Goal: Information Seeking & Learning: Find specific fact

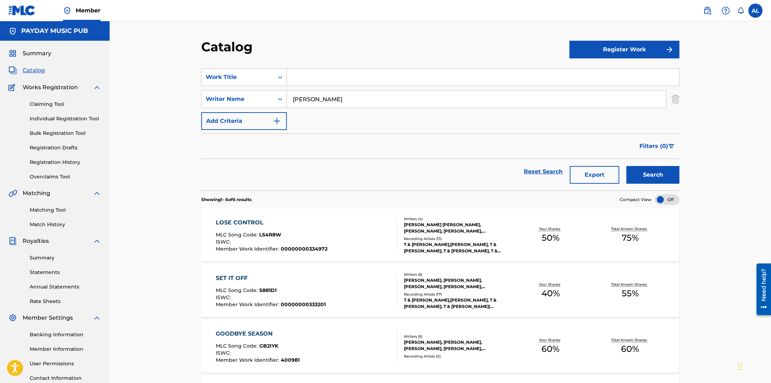
click at [323, 81] on input "Search Form" at bounding box center [483, 77] width 392 height 17
paste input "[PERSON_NAME]"
type input "[PERSON_NAME]"
drag, startPoint x: 368, startPoint y: 99, endPoint x: 229, endPoint y: 91, distance: 140.0
click at [236, 91] on div "SearchWithCriteria6e7e60c1-96a6-4b2f-b642-8e568b7089af Writer Name [PERSON_NAME]" at bounding box center [440, 99] width 478 height 18
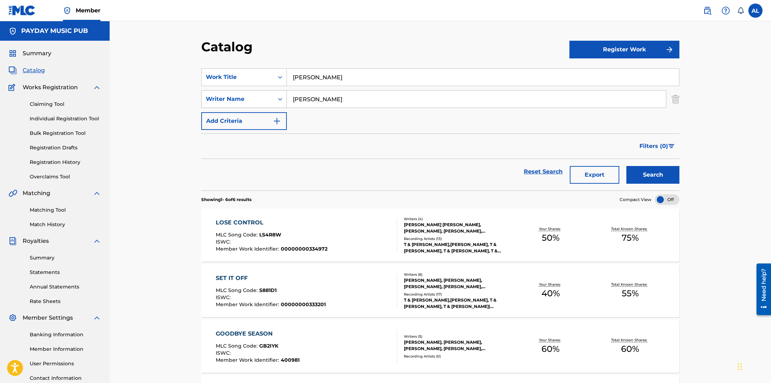
type input "[PERSON_NAME]"
click at [626, 166] on button "Search" at bounding box center [652, 175] width 53 height 18
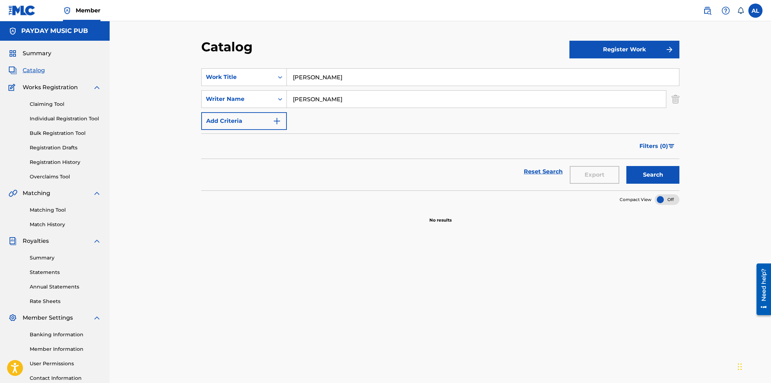
click at [630, 46] on button "Register Work" at bounding box center [625, 50] width 110 height 18
click at [310, 81] on input "[PERSON_NAME]" at bounding box center [483, 77] width 392 height 17
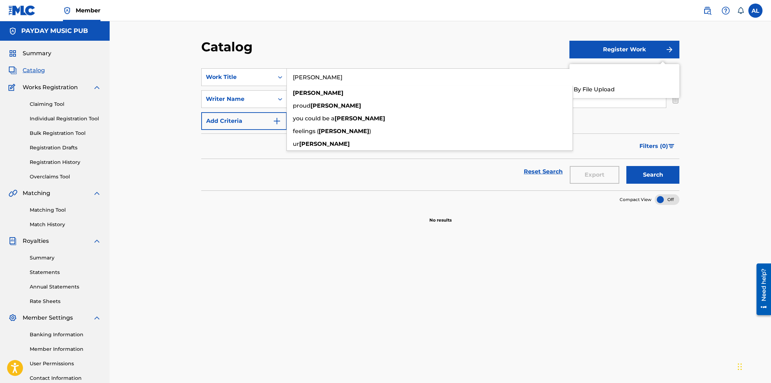
click at [314, 56] on div "Catalog" at bounding box center [385, 49] width 368 height 21
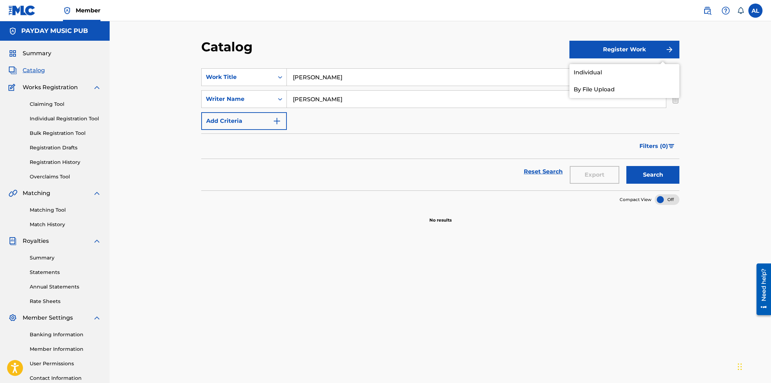
click at [622, 124] on div "SearchWithCriteria999ec4f4-26f4-46e1-8ed2-d3cefdd72093 Work Title [PERSON_NAME]…" at bounding box center [440, 99] width 478 height 62
click at [681, 98] on div "Catalog Register Work Individual By File Upload SearchWithCriteria999ec4f4-26f4…" at bounding box center [440, 222] width 495 height 366
click at [677, 99] on img "Search Form" at bounding box center [676, 99] width 8 height 18
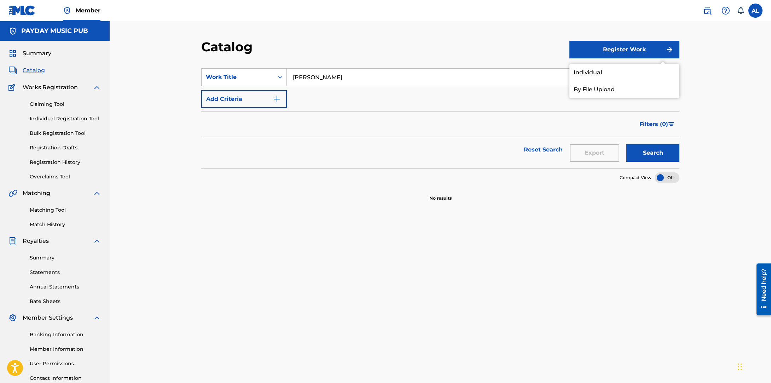
click at [665, 146] on button "Search" at bounding box center [652, 153] width 53 height 18
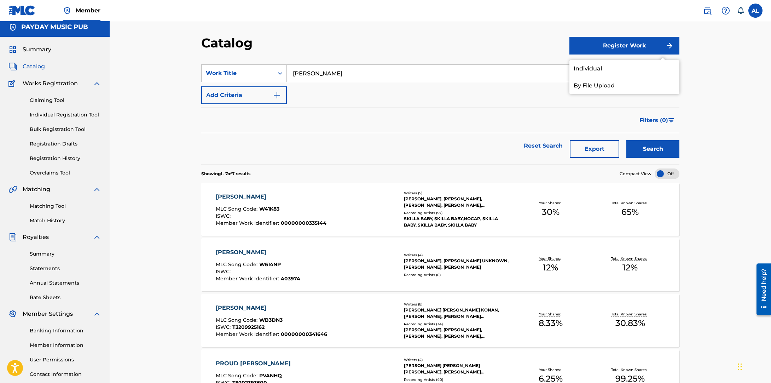
scroll to position [5, 0]
click at [233, 195] on div "[PERSON_NAME]" at bounding box center [271, 196] width 111 height 8
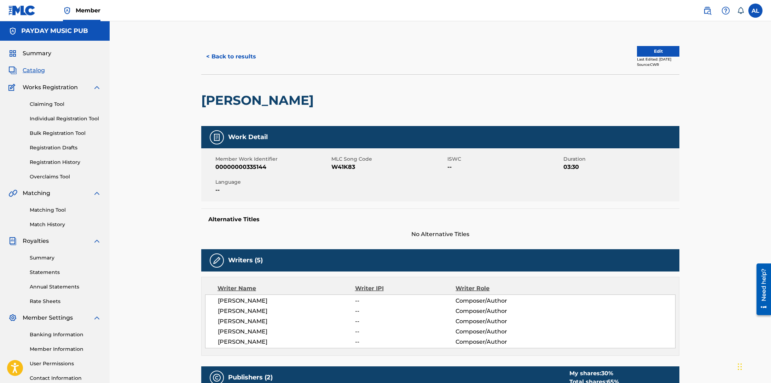
click at [214, 59] on button "< Back to results" at bounding box center [231, 57] width 60 height 18
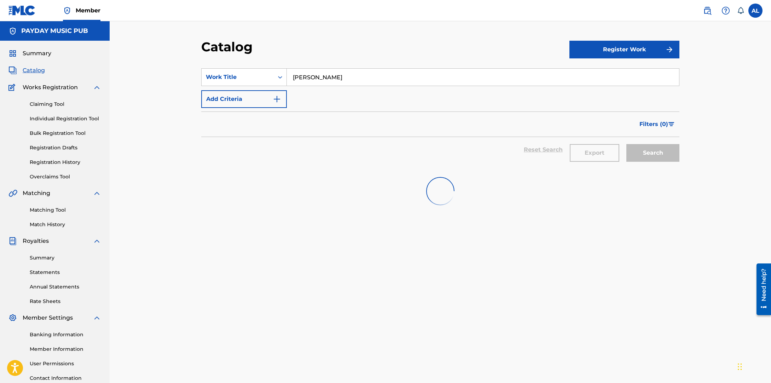
scroll to position [5, 0]
